Goal: Task Accomplishment & Management: Manage account settings

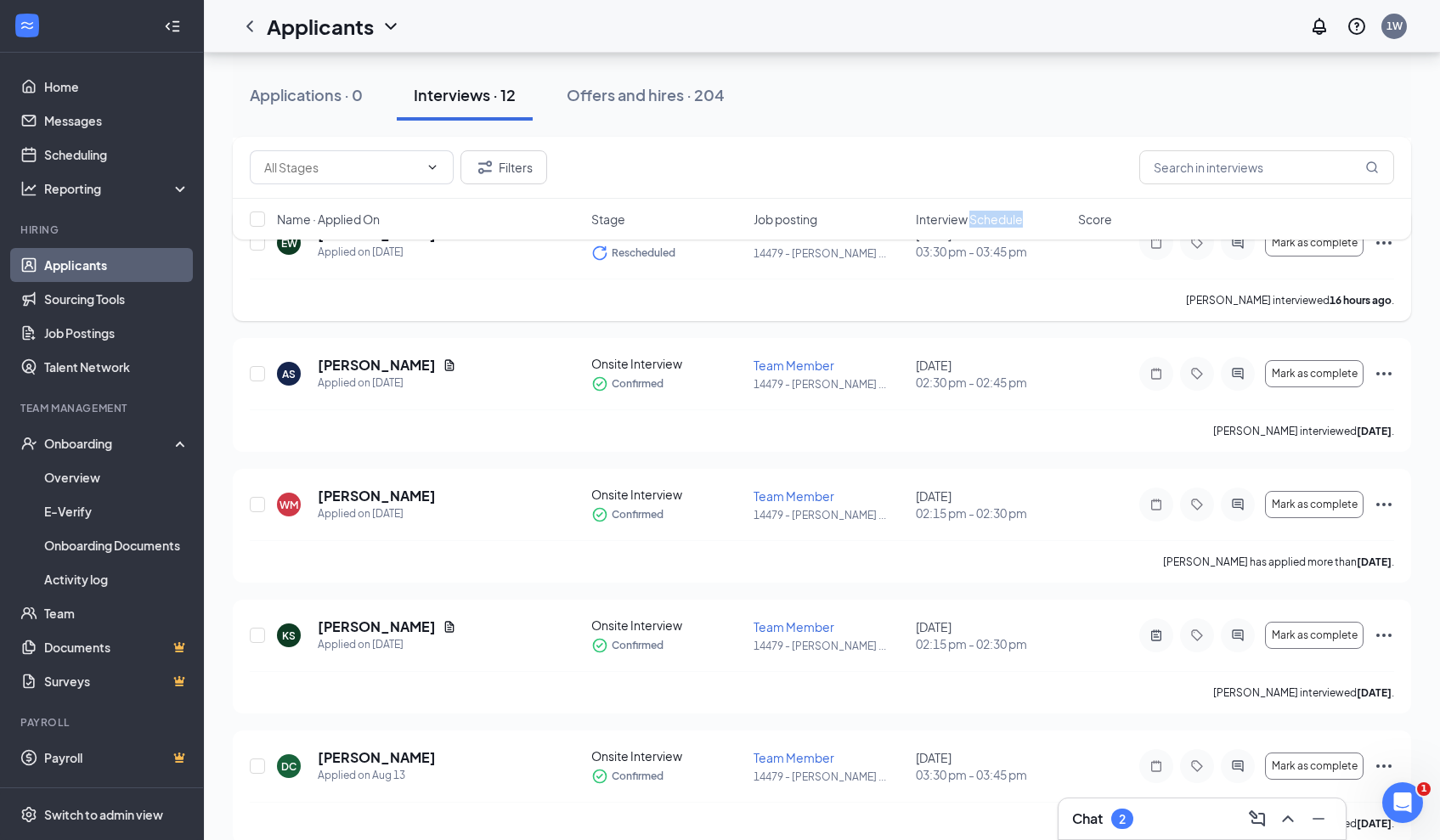
scroll to position [1059, 0]
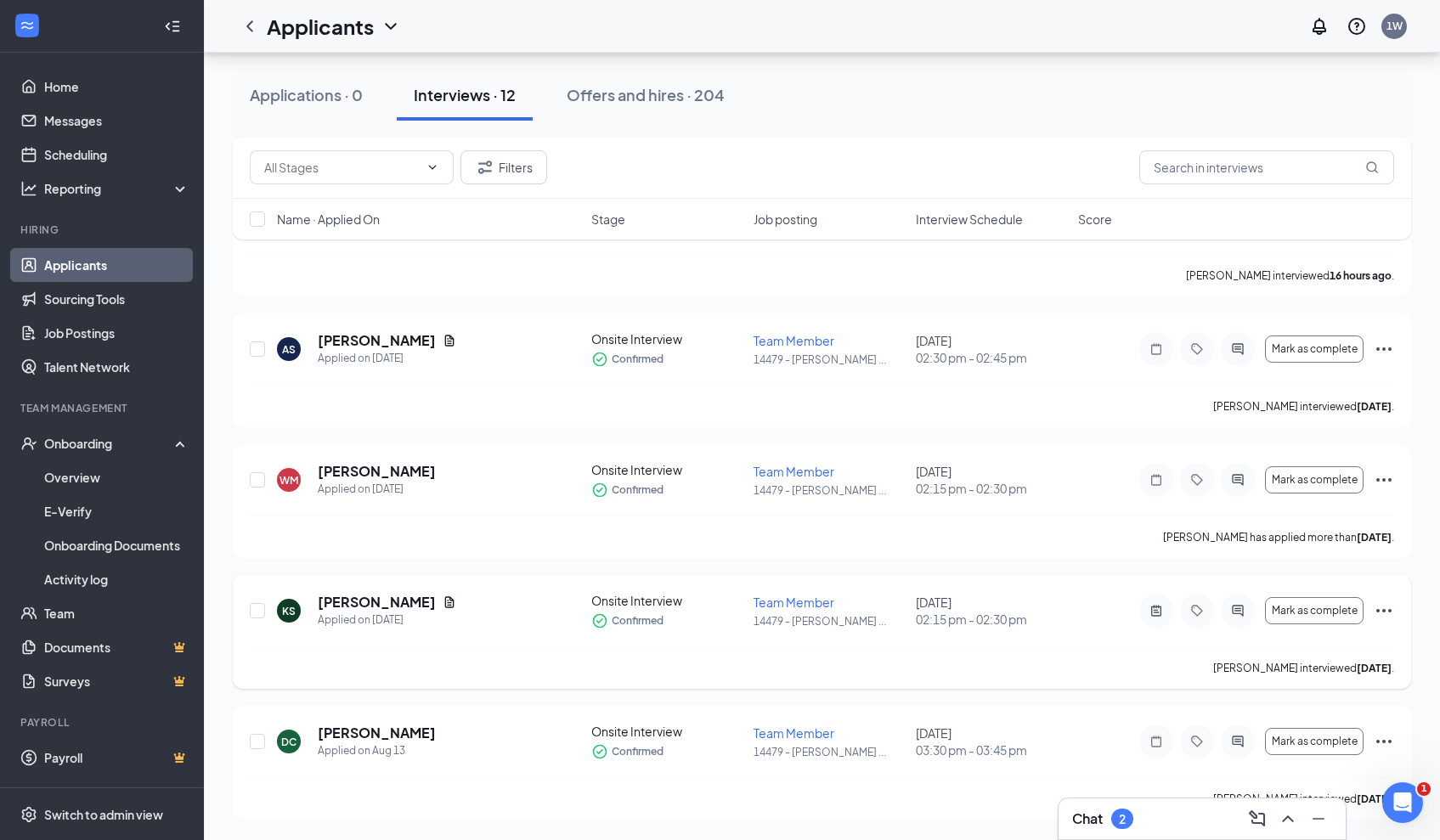
click at [1386, 617] on icon "Ellipses" at bounding box center [1384, 612] width 21 height 21
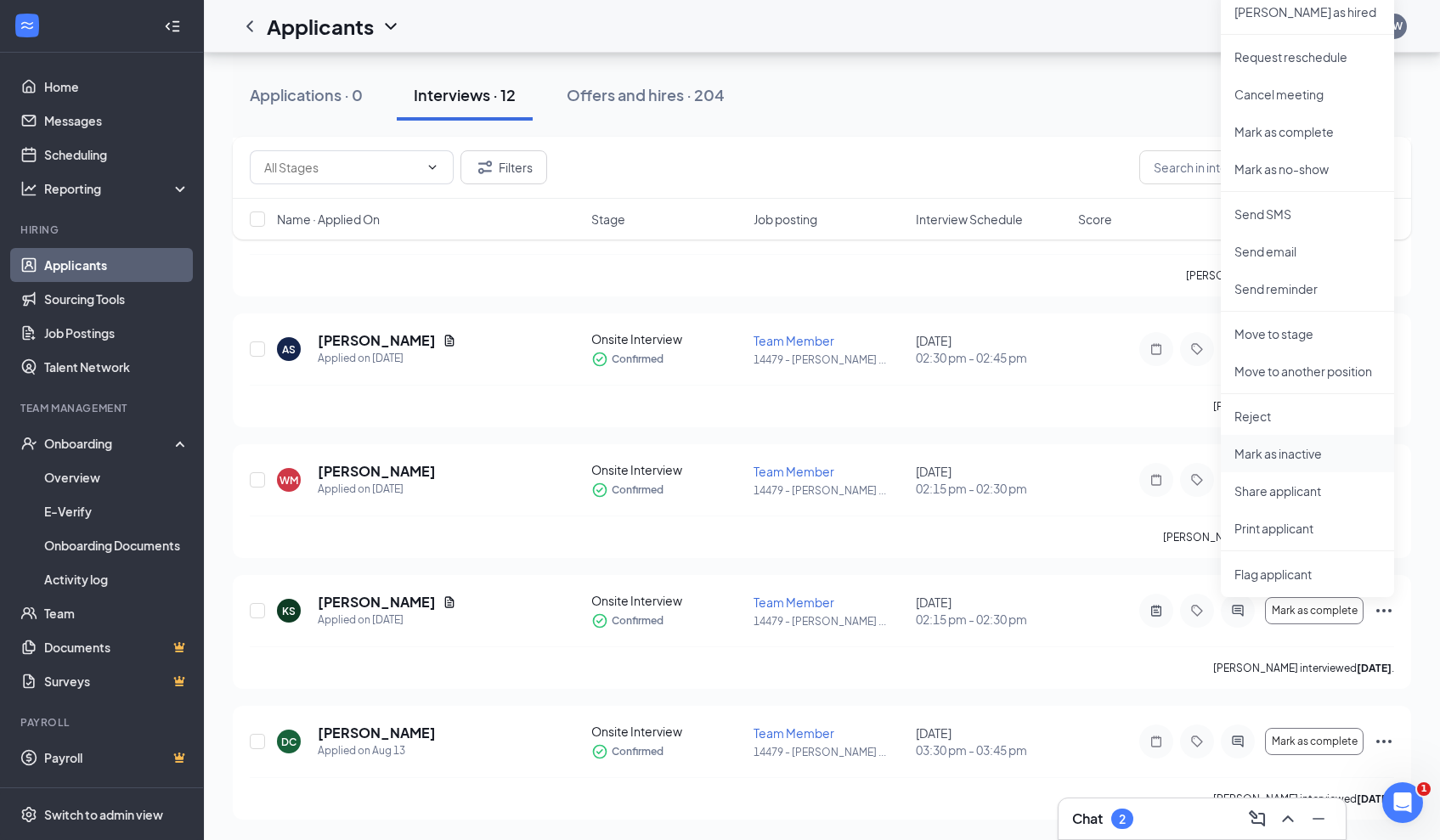
click at [1309, 450] on p "Mark as inactive" at bounding box center [1307, 454] width 146 height 17
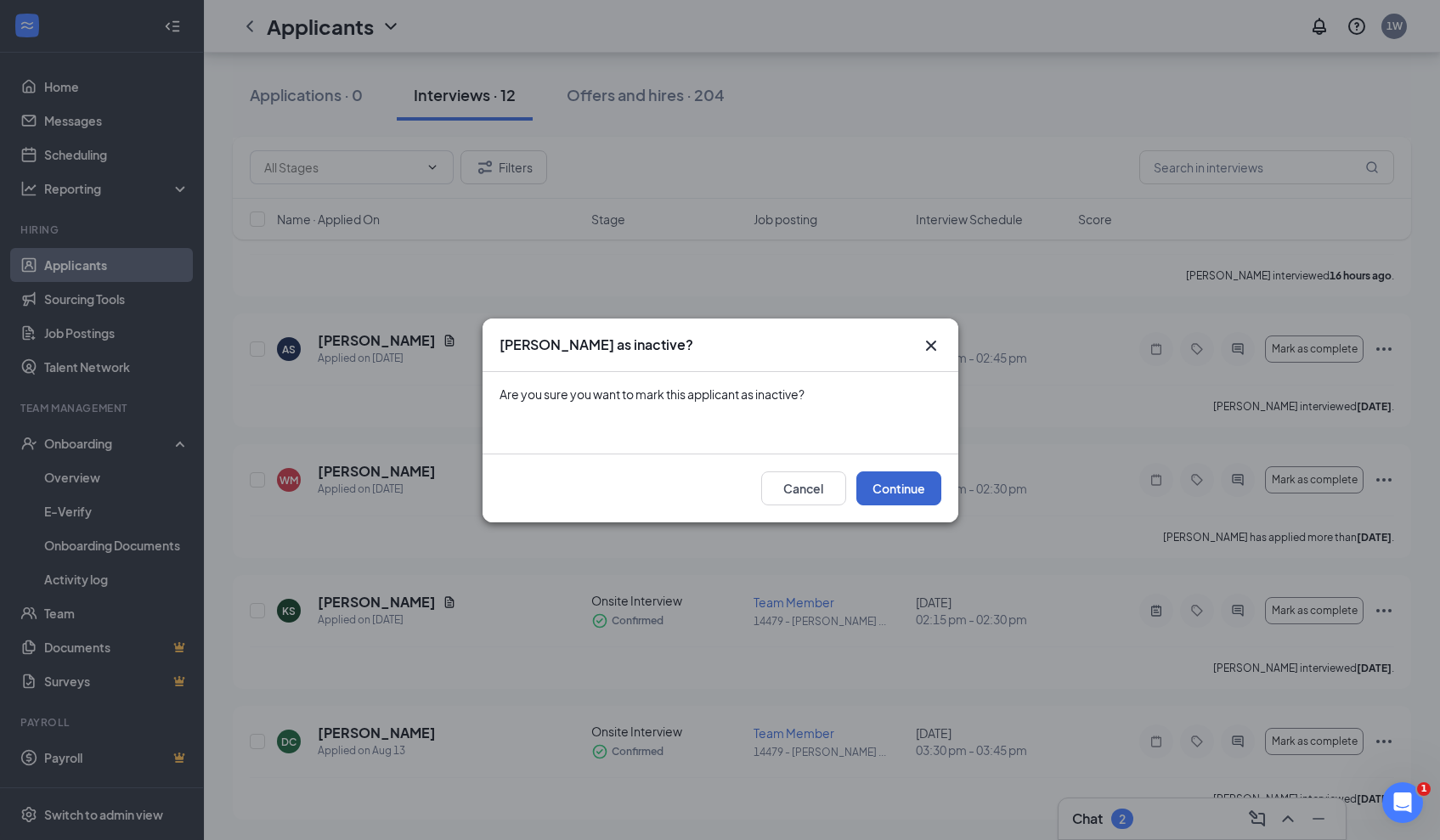
click at [911, 492] on button "Continue" at bounding box center [899, 488] width 85 height 34
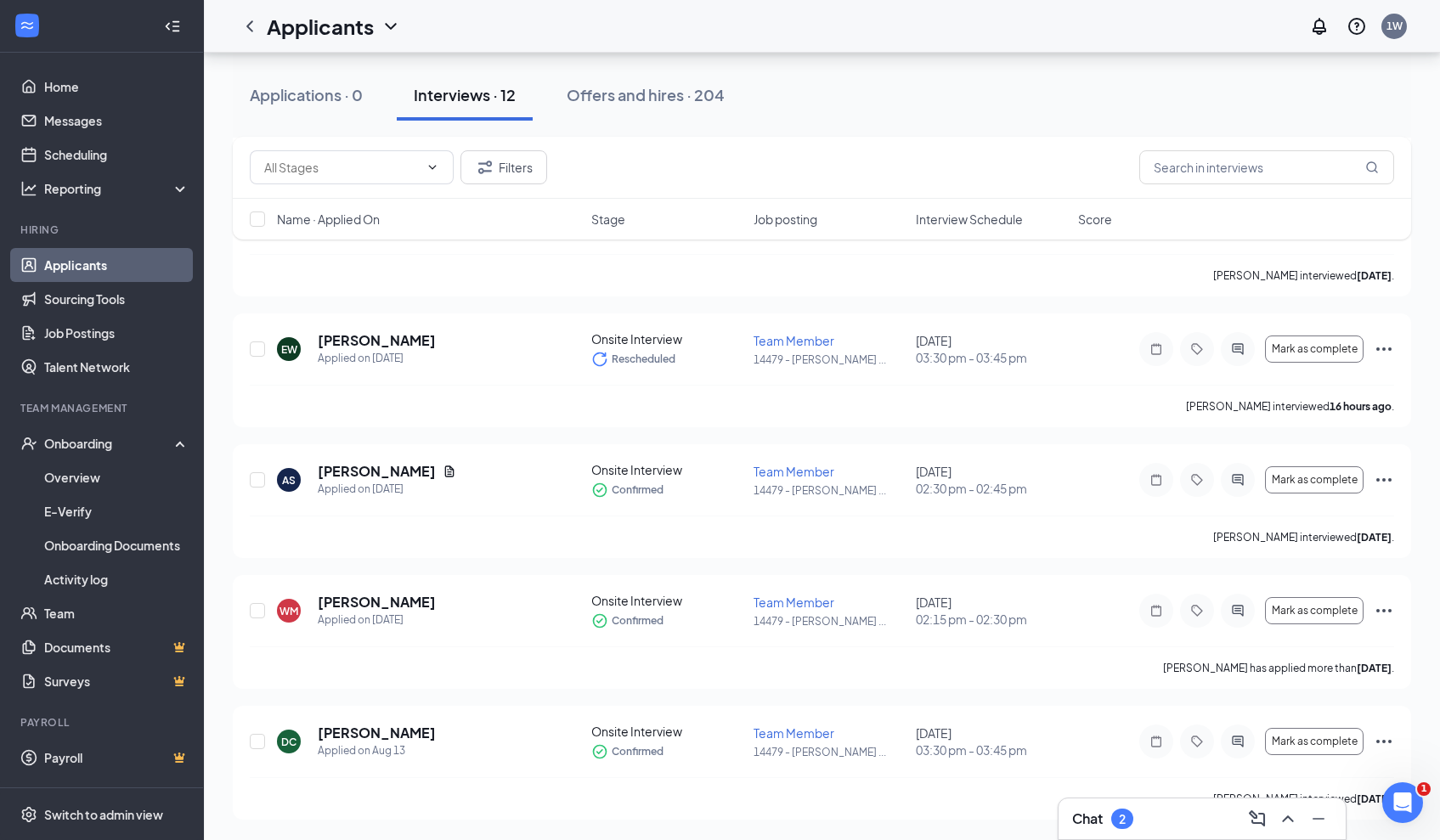
scroll to position [928, 0]
click at [1385, 740] on icon "Ellipses" at bounding box center [1384, 742] width 21 height 21
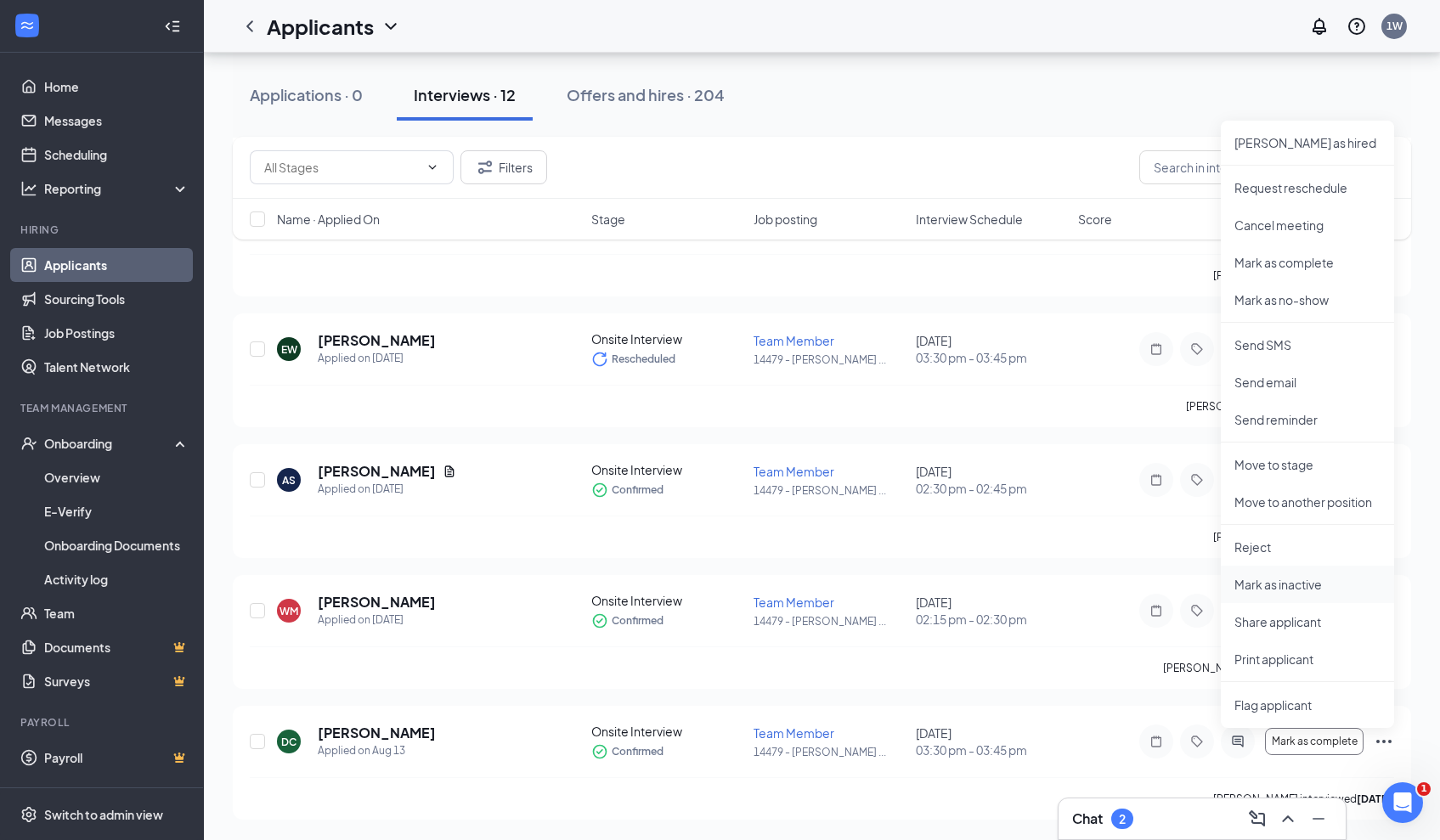
click at [1322, 598] on li "Mark as inactive" at bounding box center [1307, 584] width 173 height 37
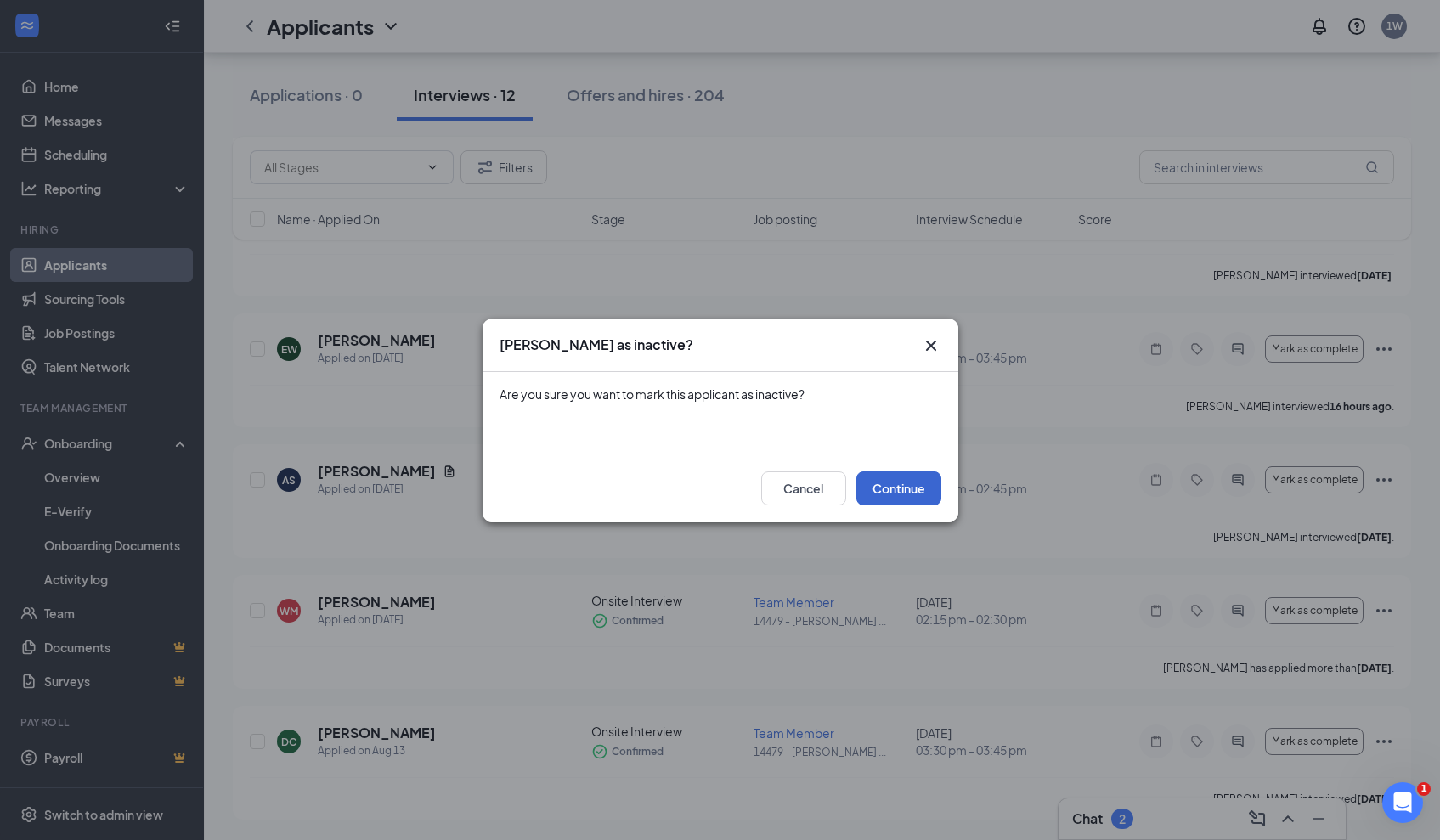
click at [906, 494] on button "Continue" at bounding box center [899, 488] width 85 height 34
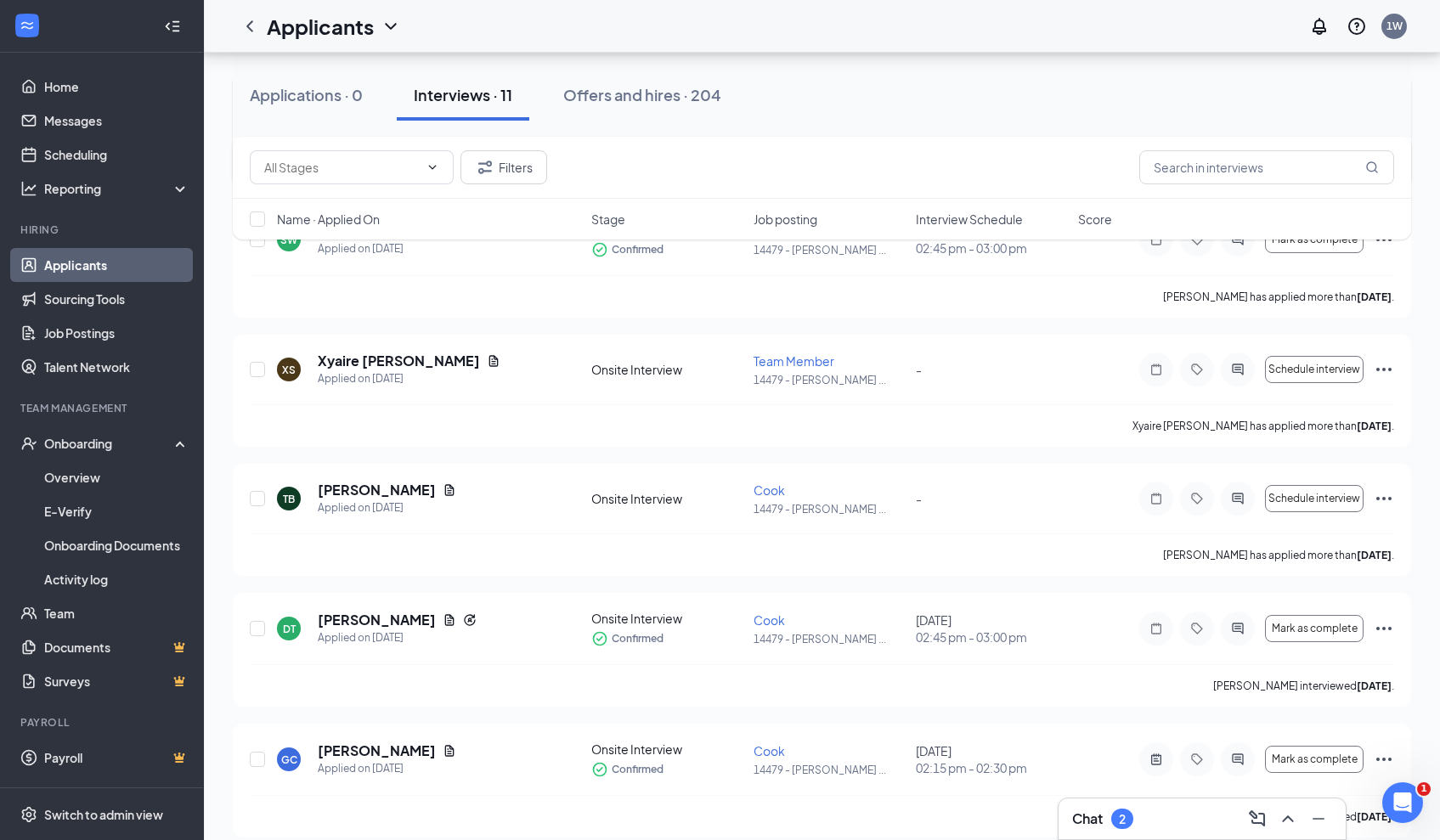
scroll to position [0, 0]
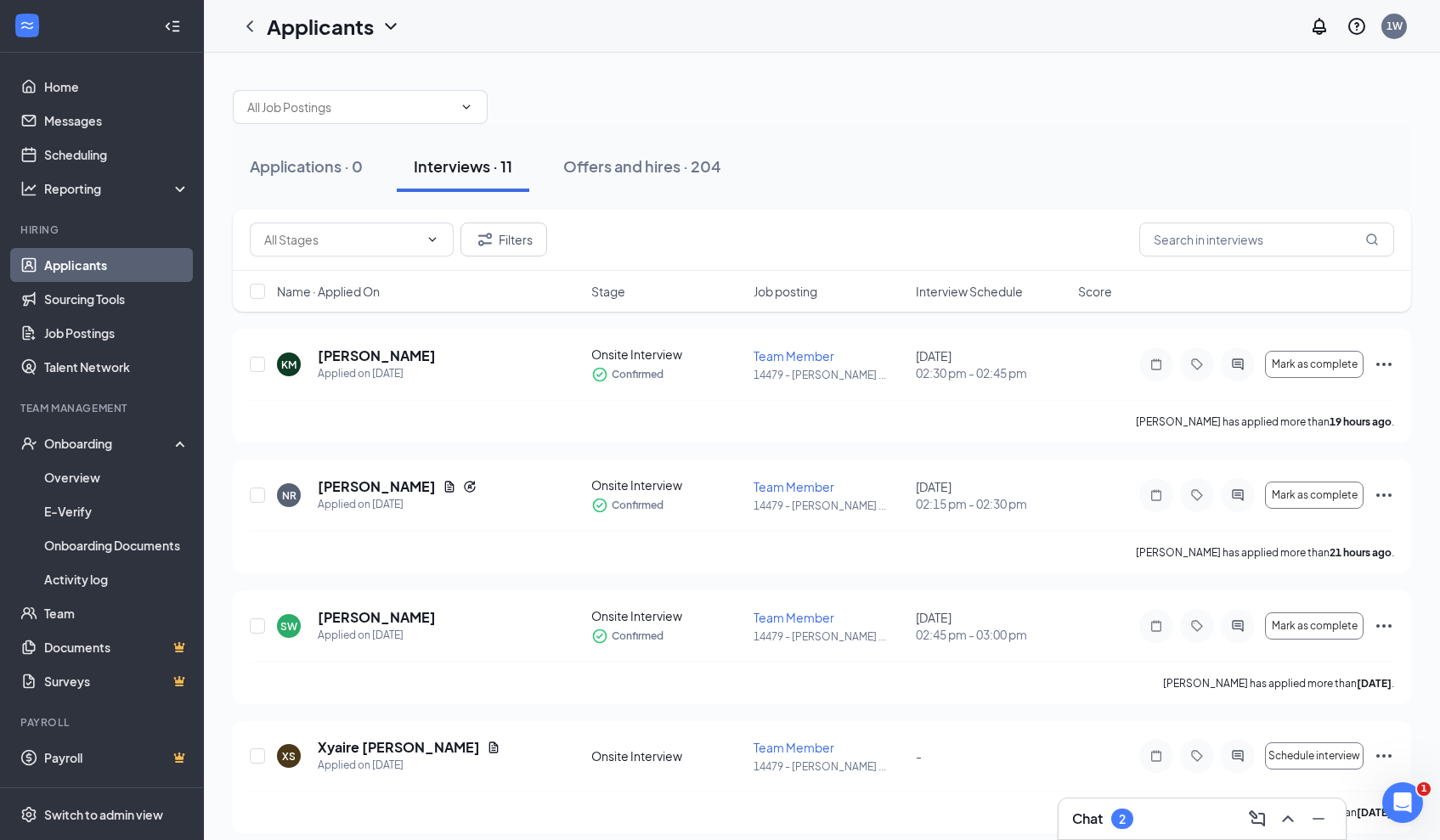
click at [1010, 290] on span "Interview Schedule" at bounding box center [969, 291] width 107 height 17
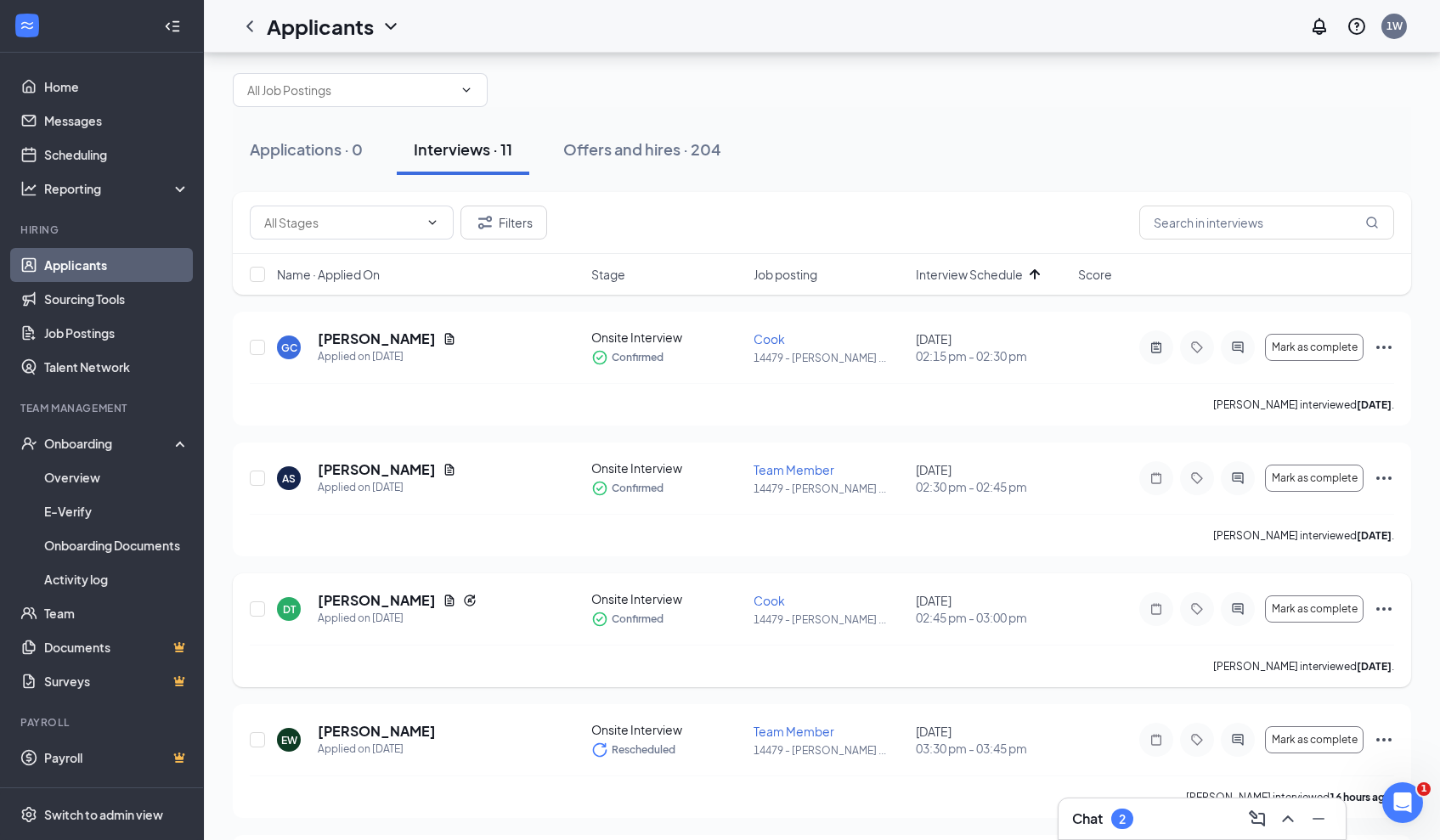
scroll to position [68, 0]
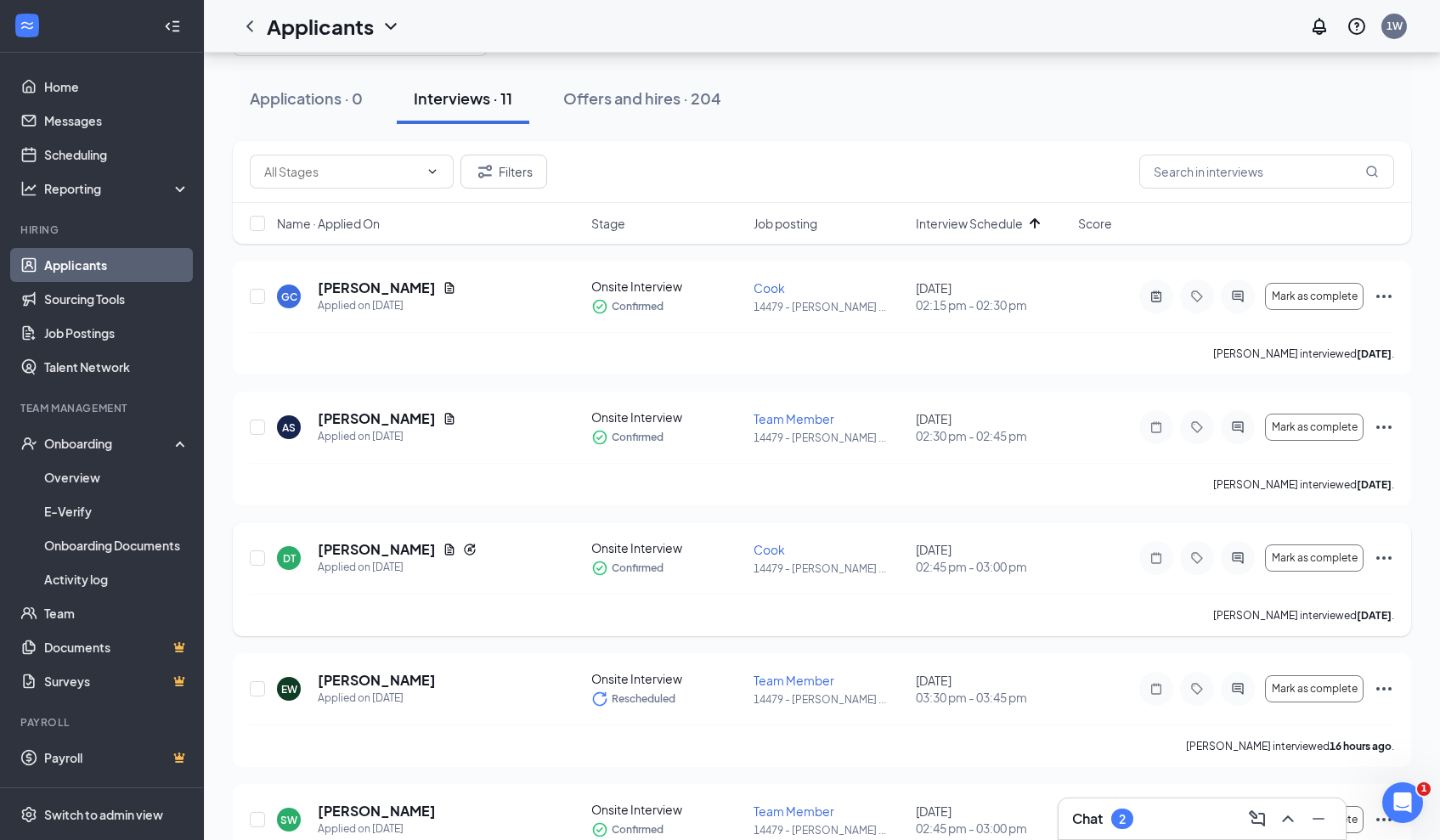
click at [1384, 560] on icon "Ellipses" at bounding box center [1384, 558] width 21 height 21
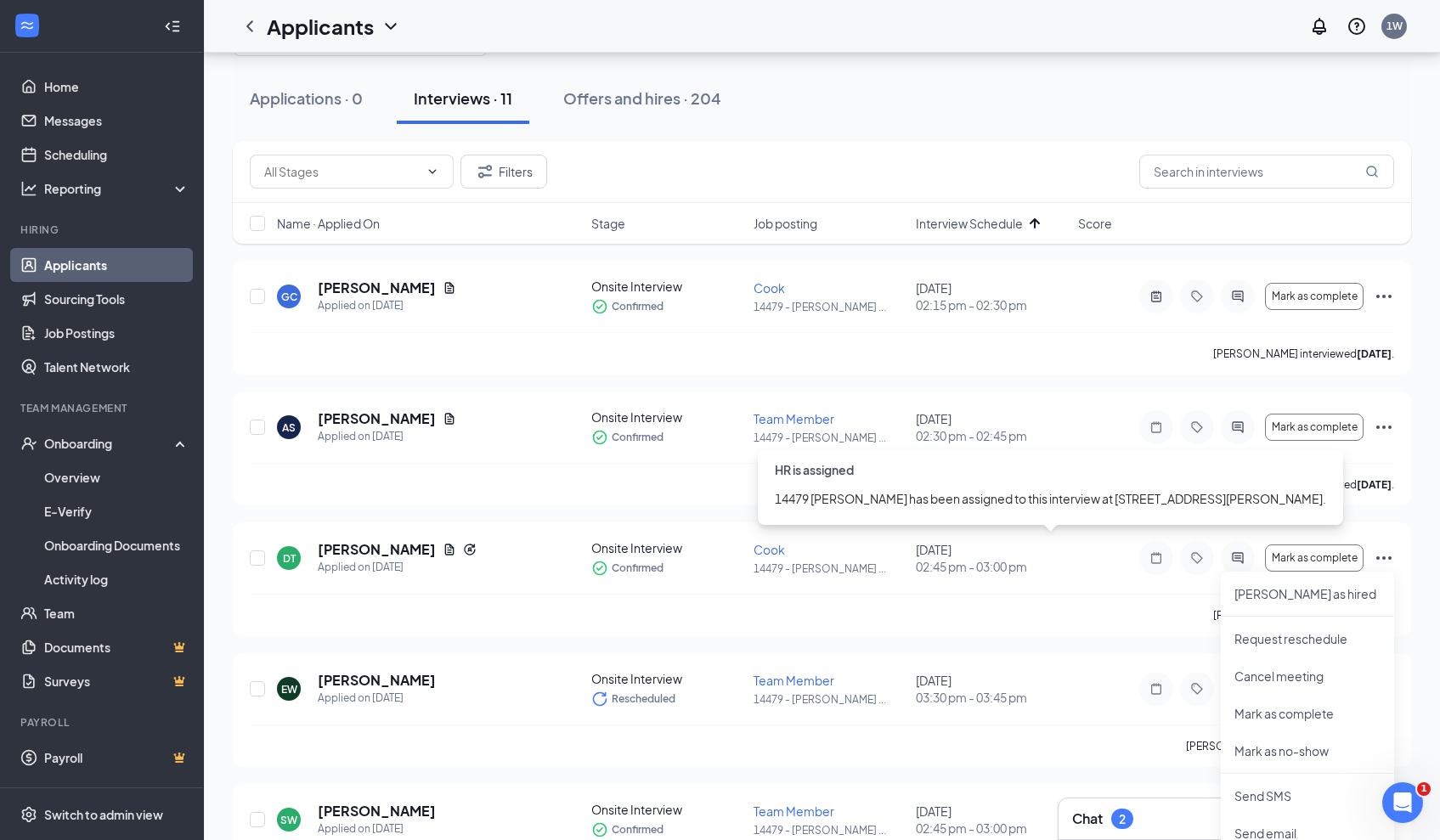
scroll to position [0, 0]
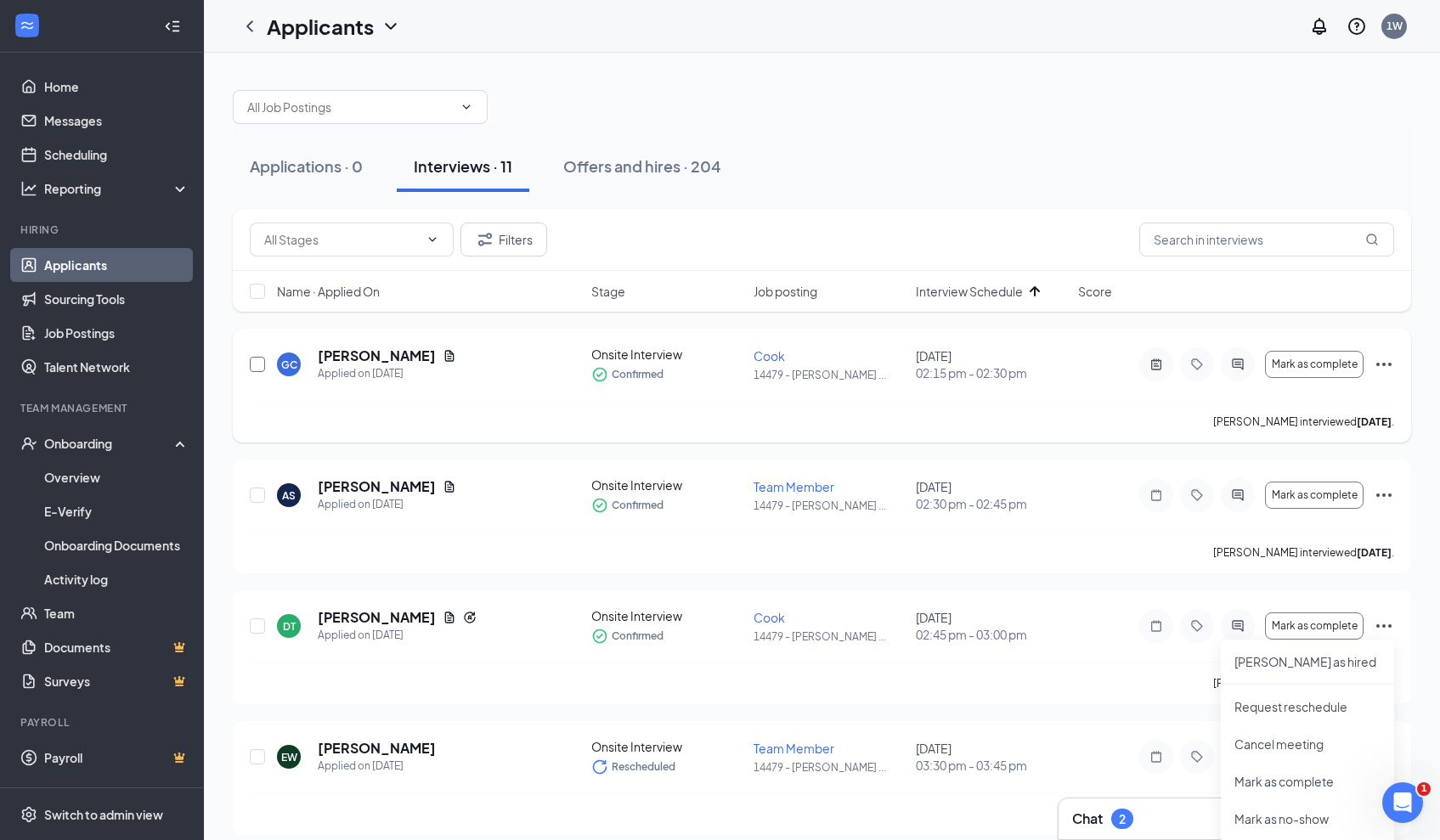
click at [258, 364] on input "checkbox" at bounding box center [257, 364] width 15 height 15
checkbox input "true"
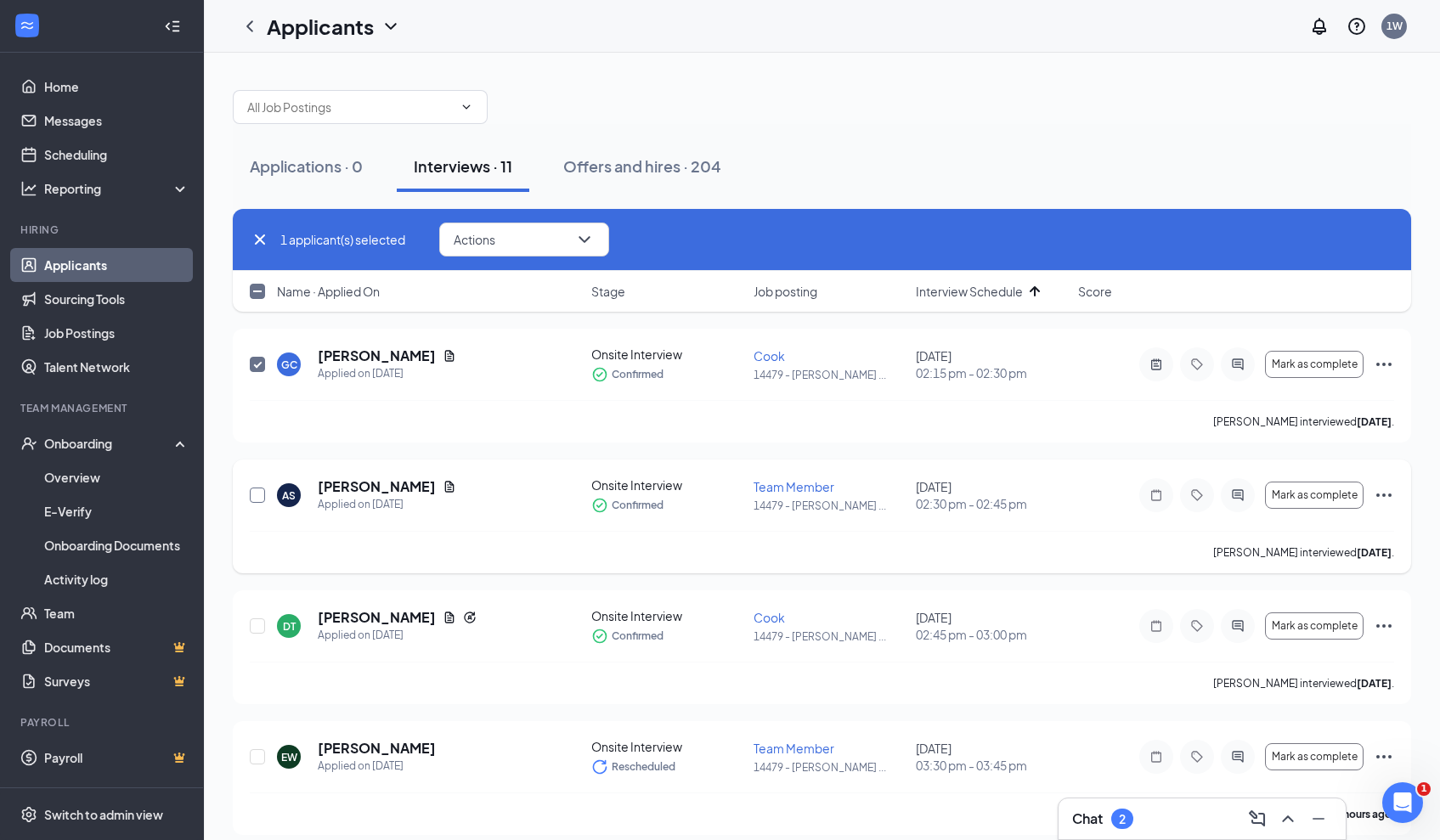
click at [260, 498] on input "checkbox" at bounding box center [257, 495] width 15 height 15
checkbox input "true"
click at [260, 626] on input "checkbox" at bounding box center [257, 626] width 15 height 15
checkbox input "true"
click at [528, 244] on button "Actions" at bounding box center [523, 240] width 170 height 34
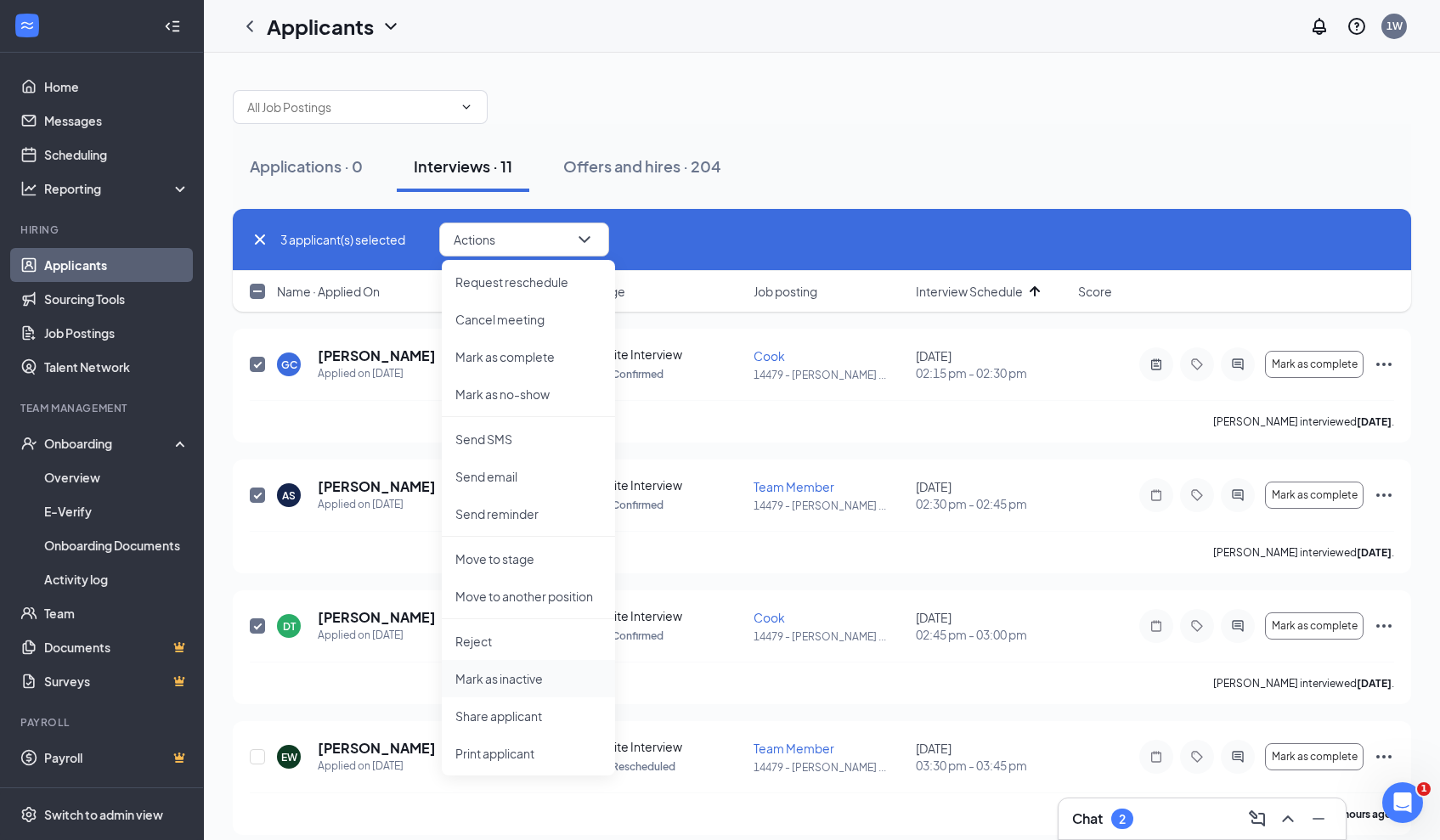
click at [527, 683] on p "Mark as inactive" at bounding box center [528, 679] width 146 height 17
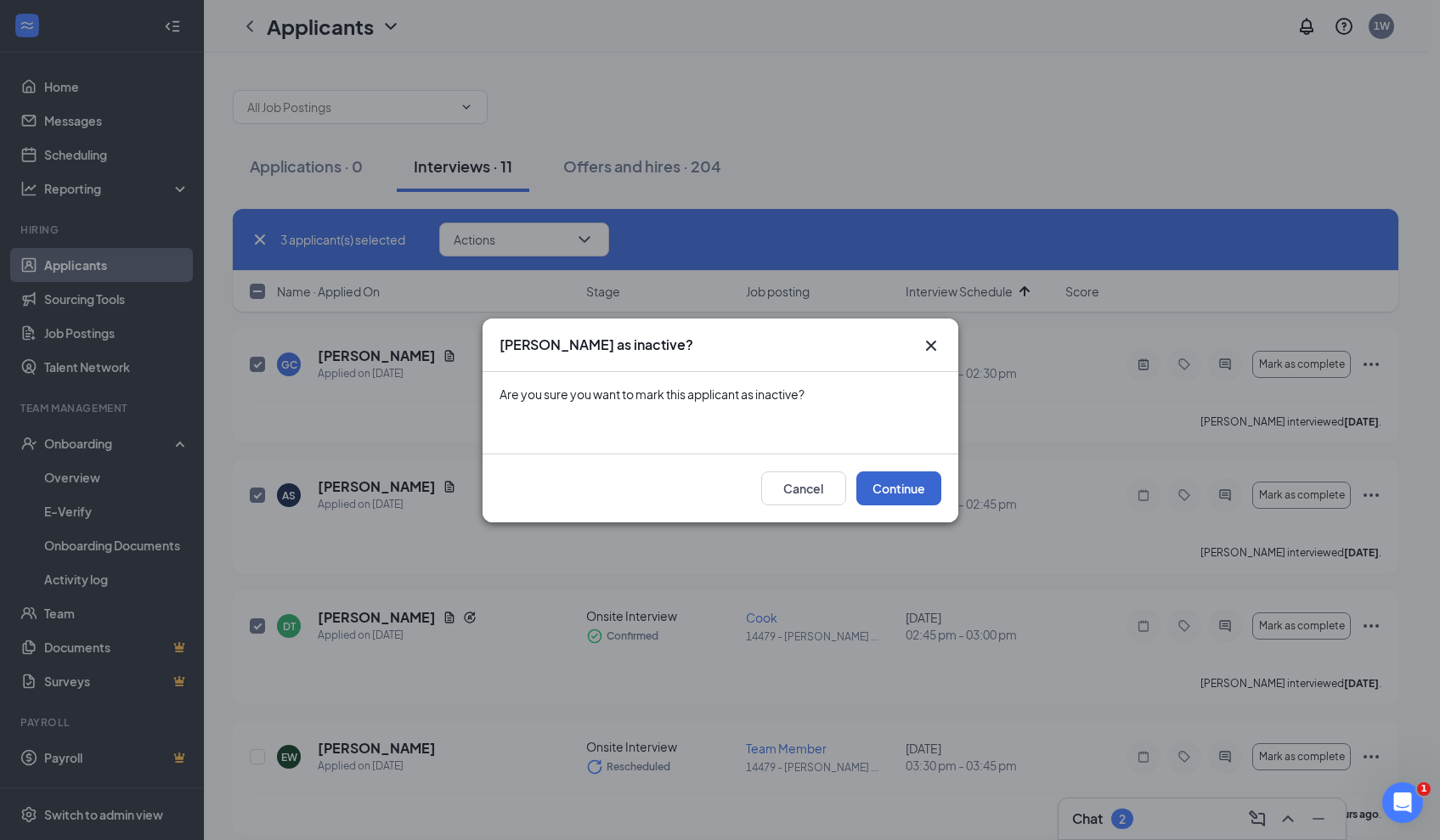
click at [901, 492] on button "Continue" at bounding box center [899, 488] width 85 height 34
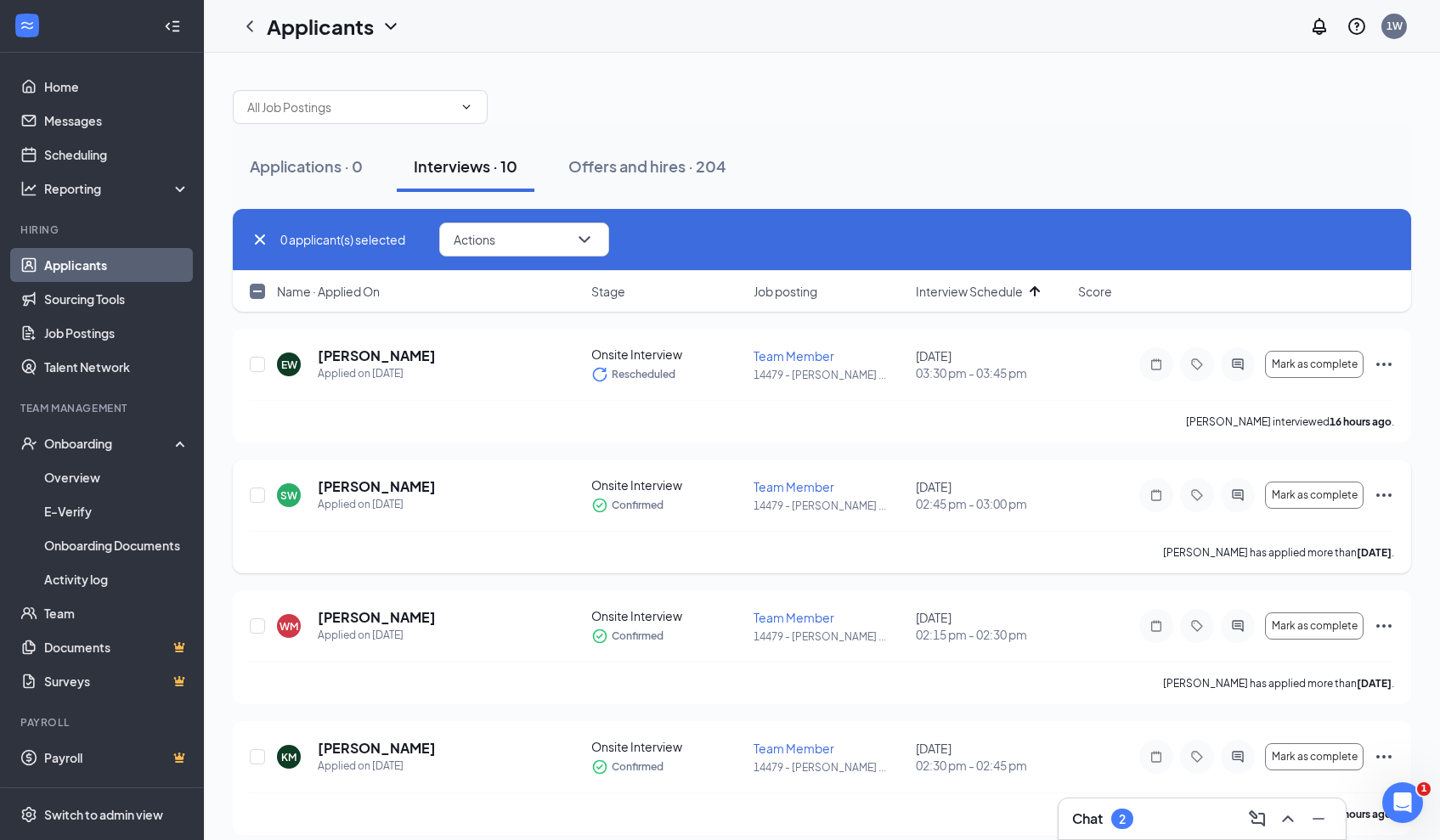
checkbox input "false"
click at [1383, 370] on icon "Ellipses" at bounding box center [1384, 365] width 21 height 21
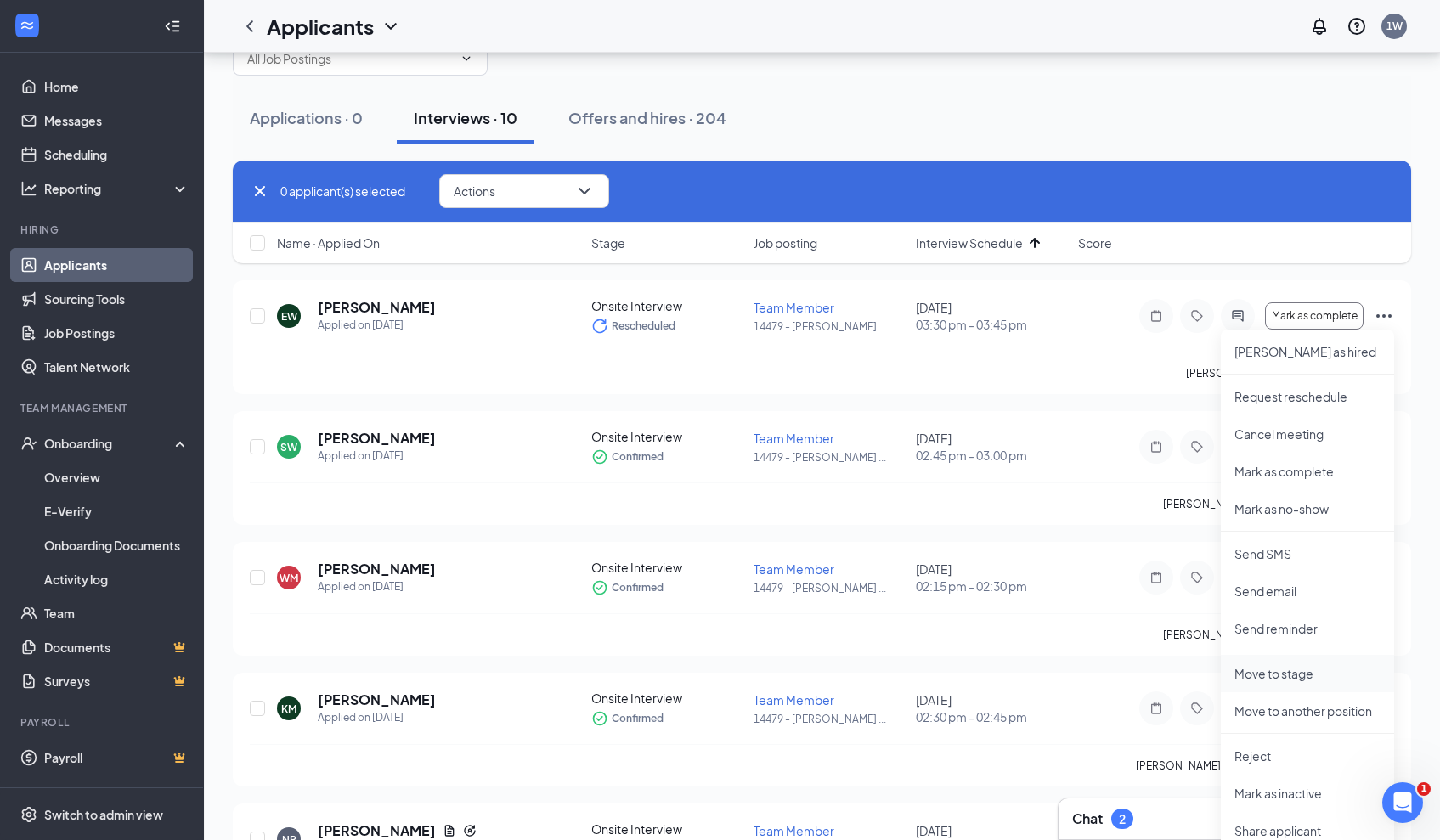
scroll to position [61, 0]
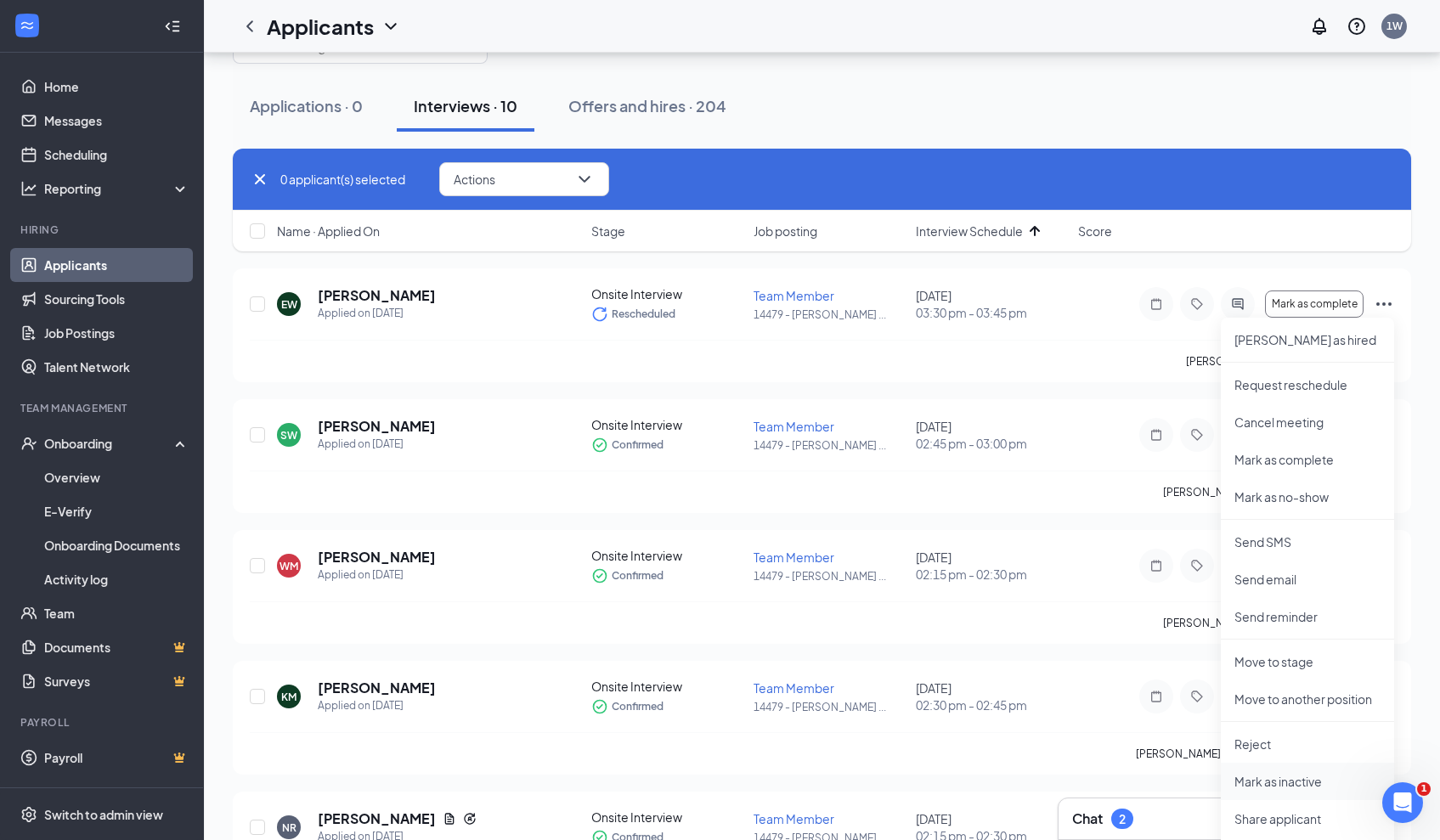
click at [1278, 781] on p "Mark as inactive" at bounding box center [1307, 781] width 146 height 17
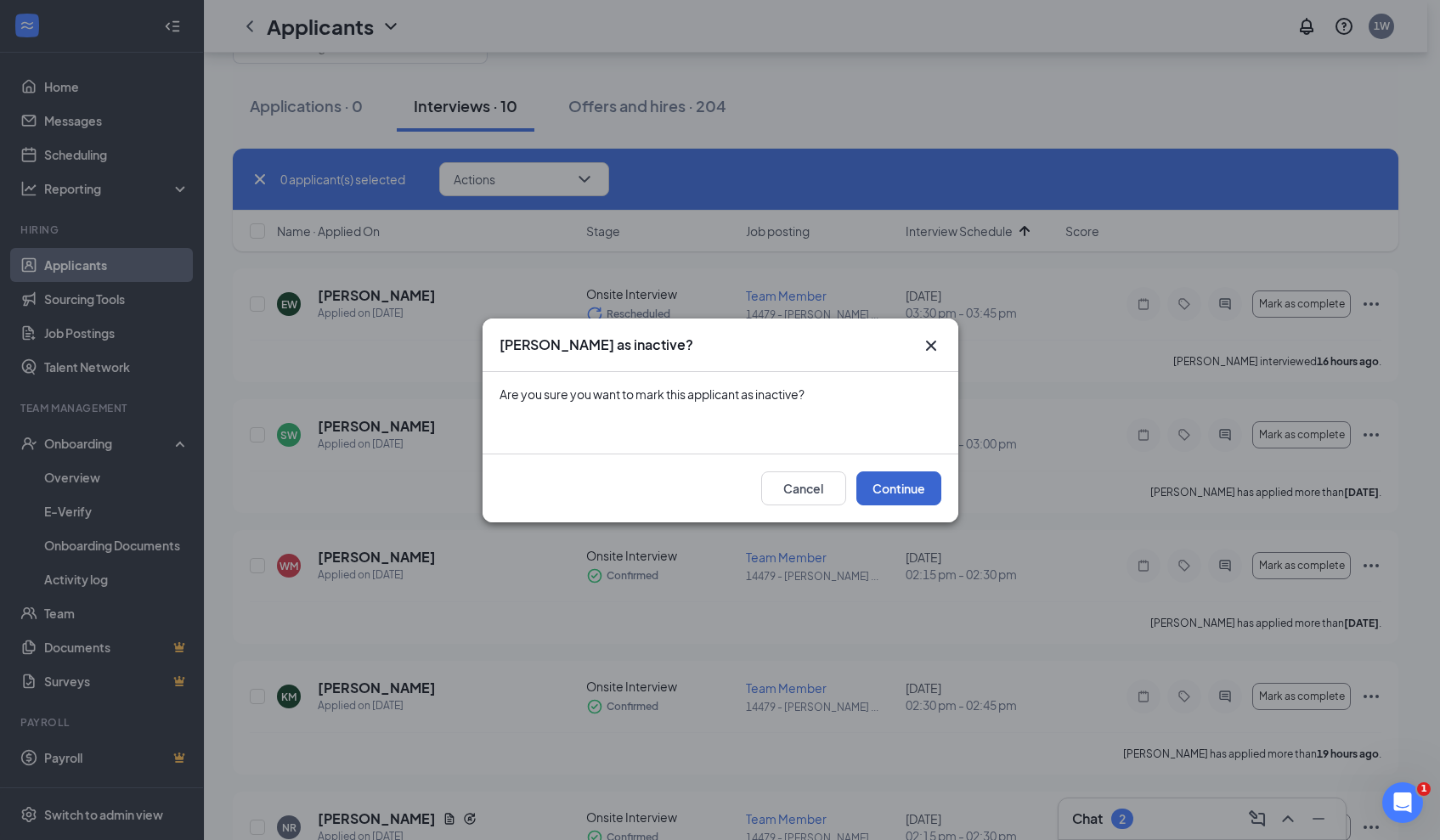
click at [921, 494] on button "Continue" at bounding box center [899, 488] width 85 height 34
